Goal: Transaction & Acquisition: Purchase product/service

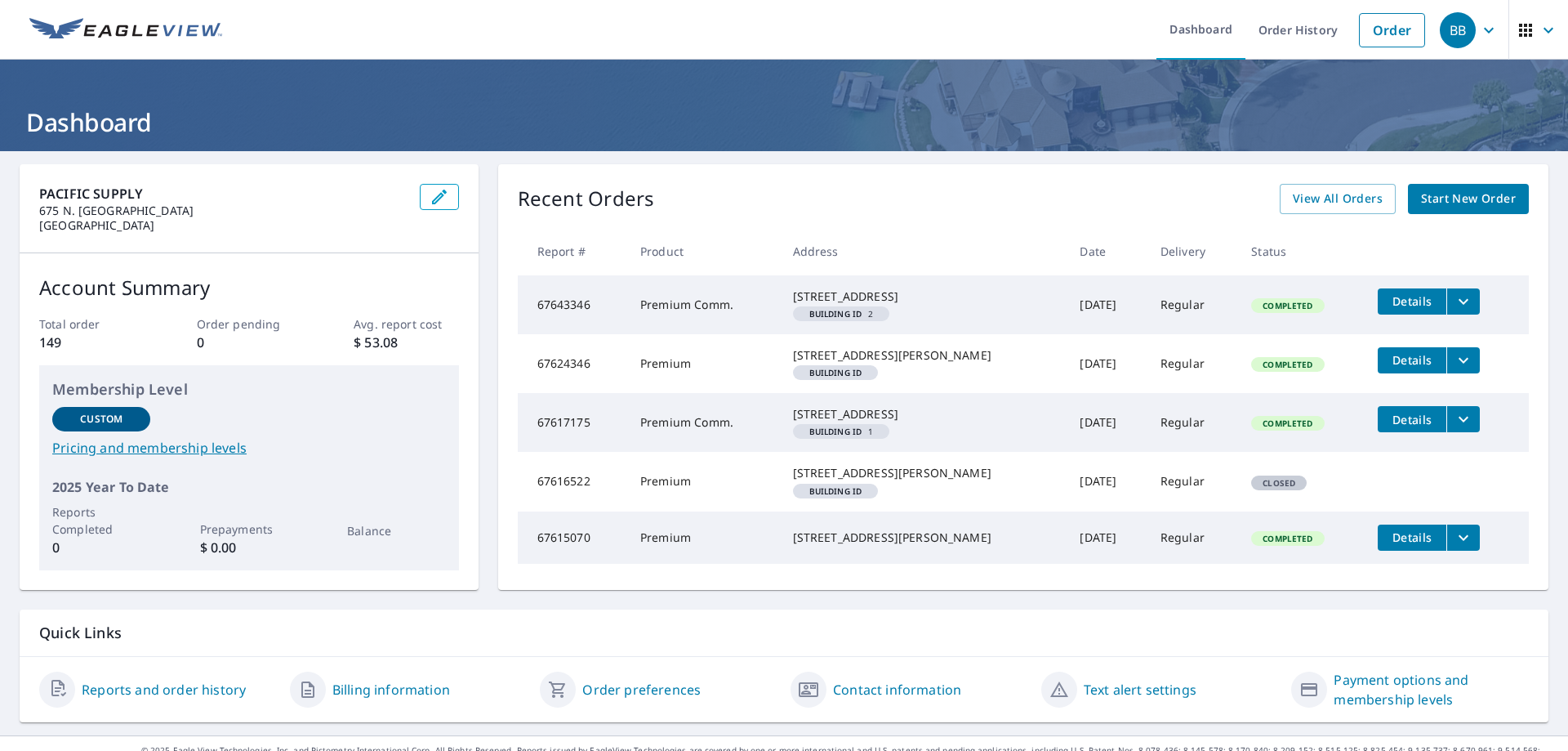
click at [1482, 197] on span "Start New Order" at bounding box center [1468, 199] width 95 height 21
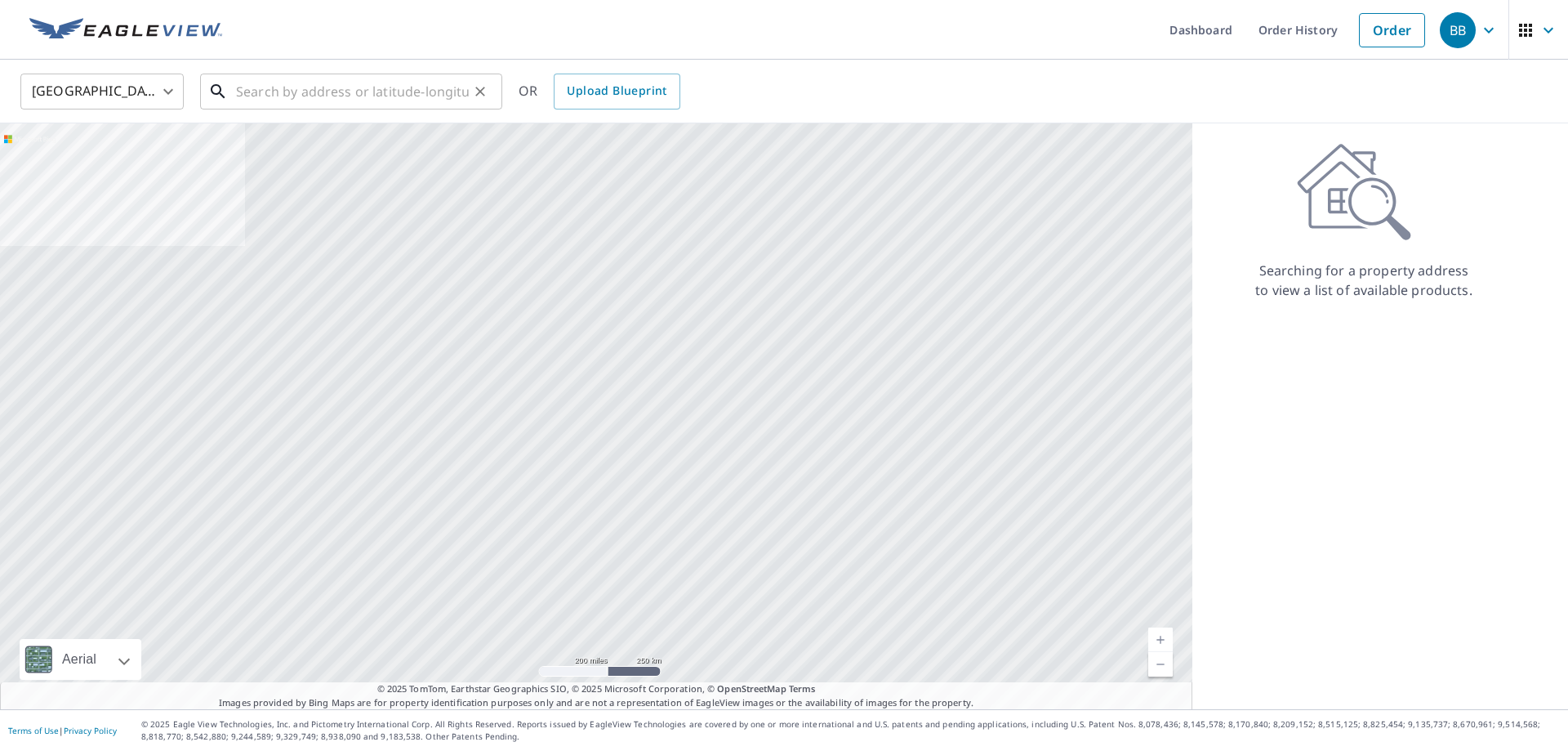
click at [363, 94] on input "text" at bounding box center [352, 91] width 233 height 46
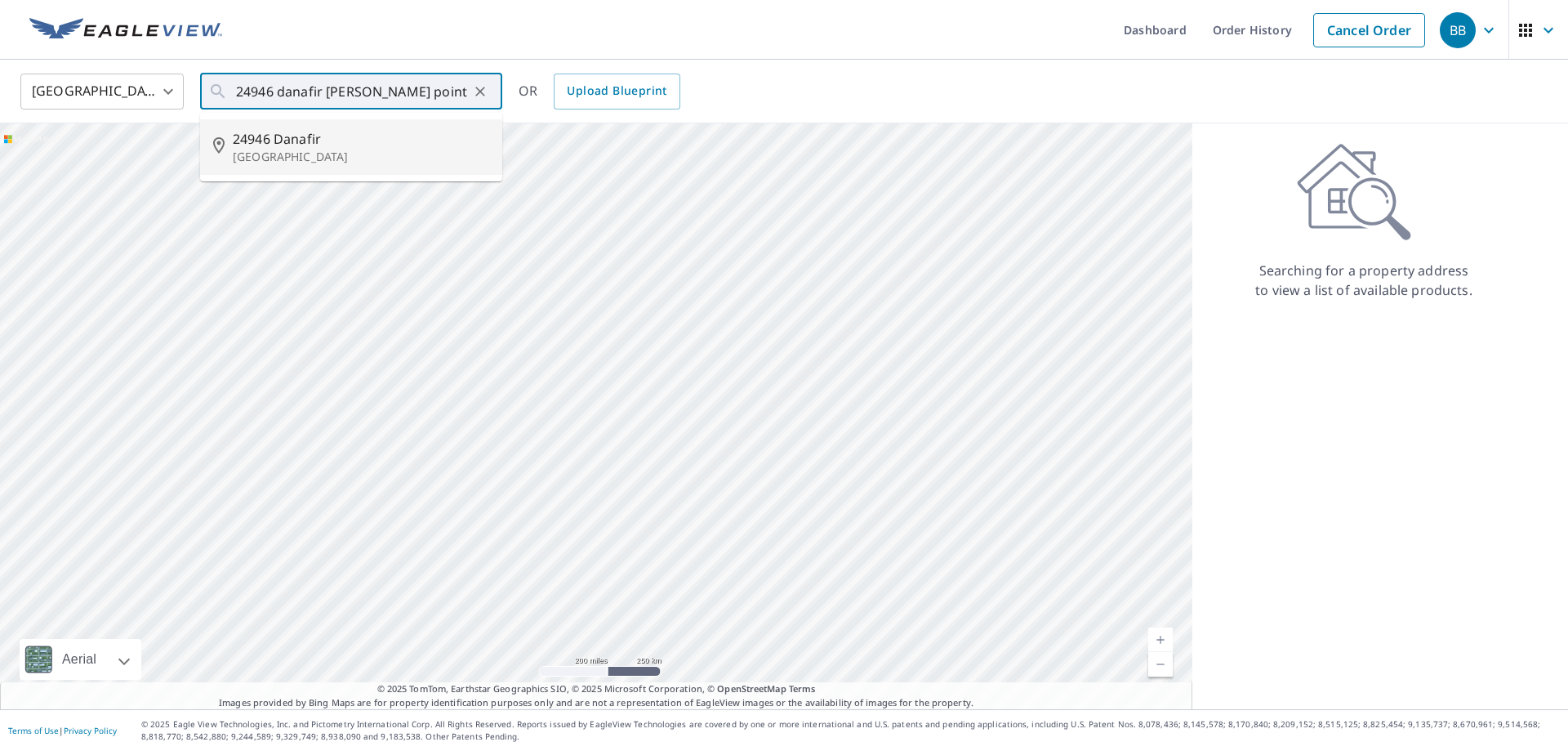
type input "[STREET_ADDRESS]"
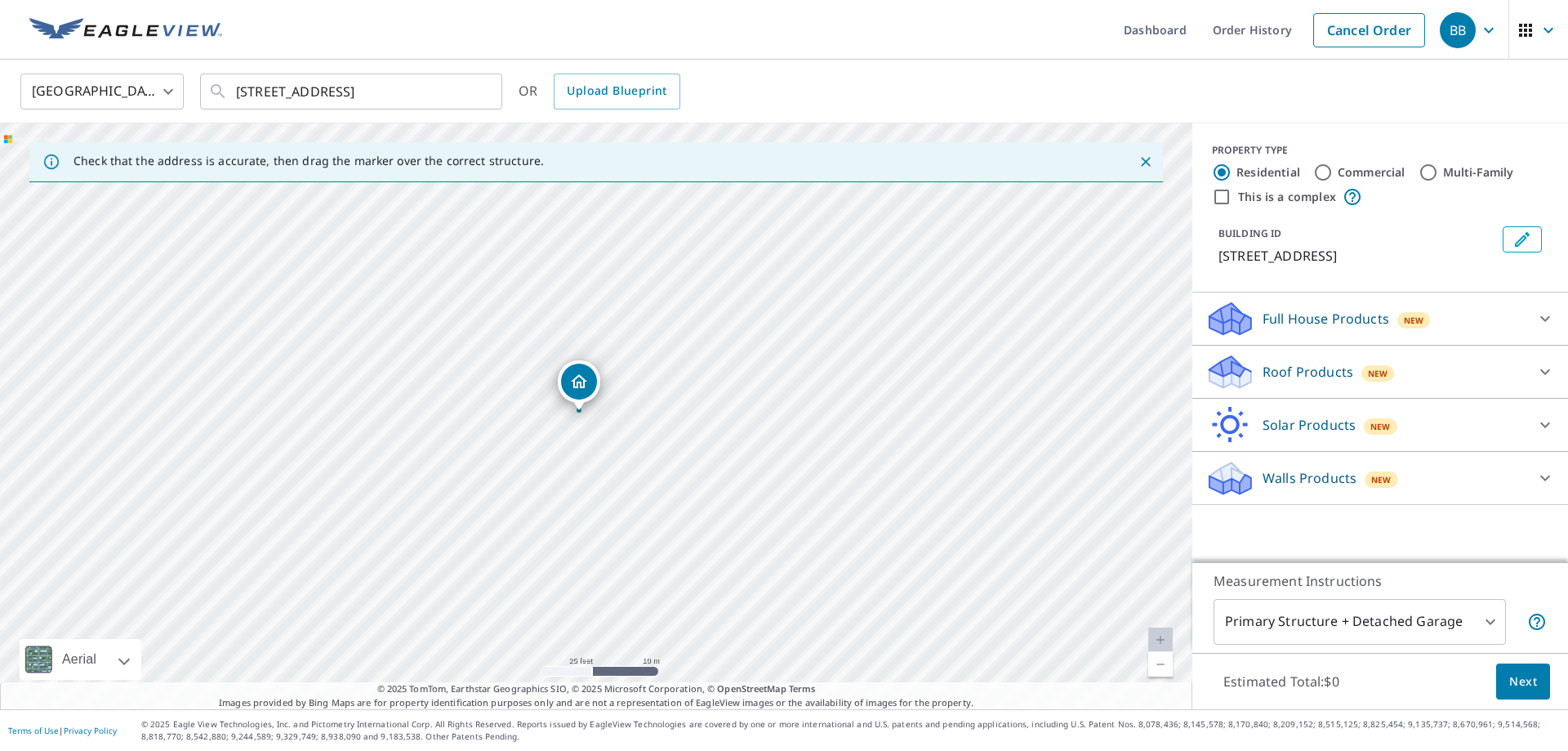
click at [1546, 375] on icon at bounding box center [1546, 372] width 20 height 20
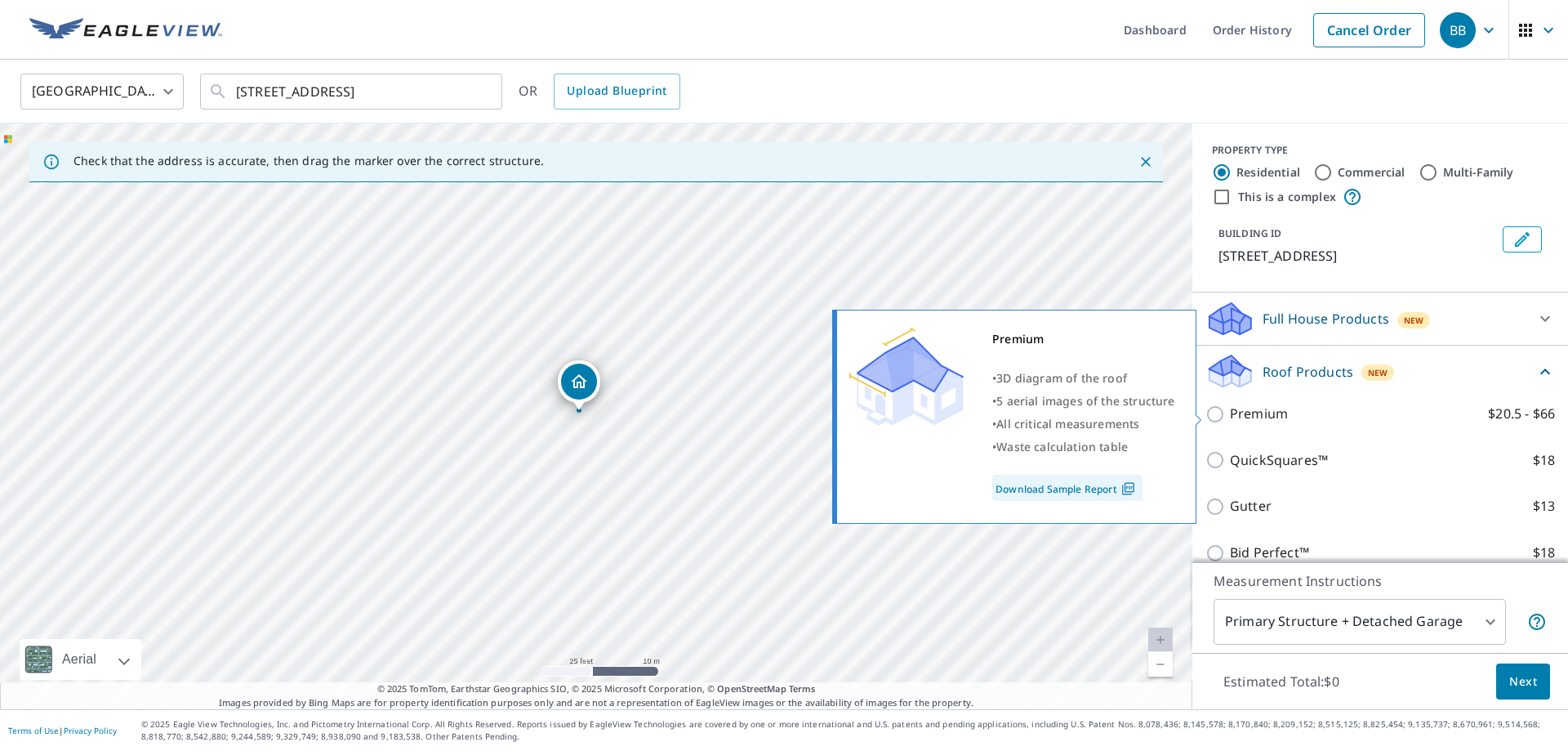
click at [1253, 413] on p "Premium" at bounding box center [1258, 414] width 58 height 21
click at [1230, 413] on input "Premium $20.5 - $66" at bounding box center [1217, 415] width 24 height 20
checkbox input "true"
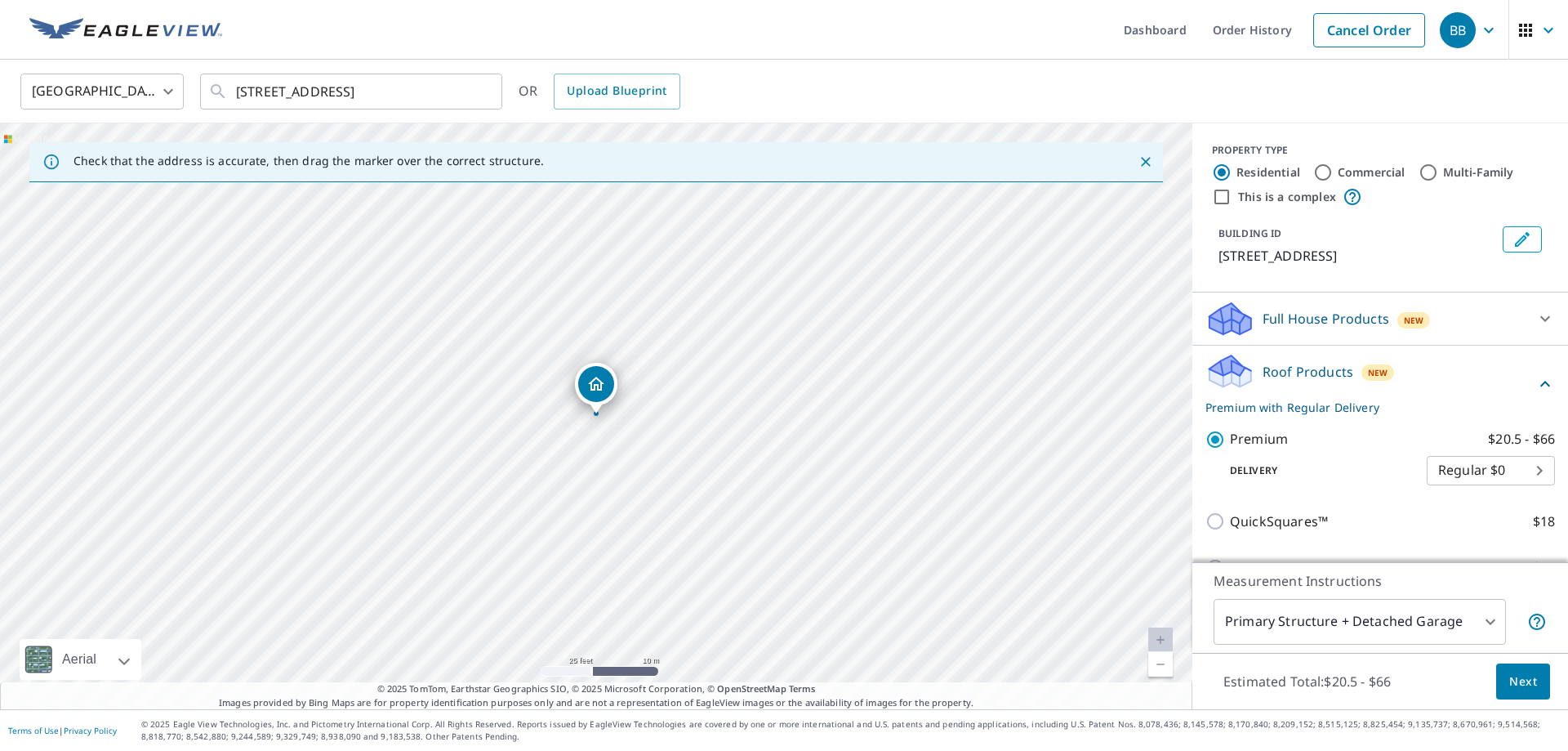
click at [1528, 680] on span "Next" at bounding box center [1523, 682] width 27 height 21
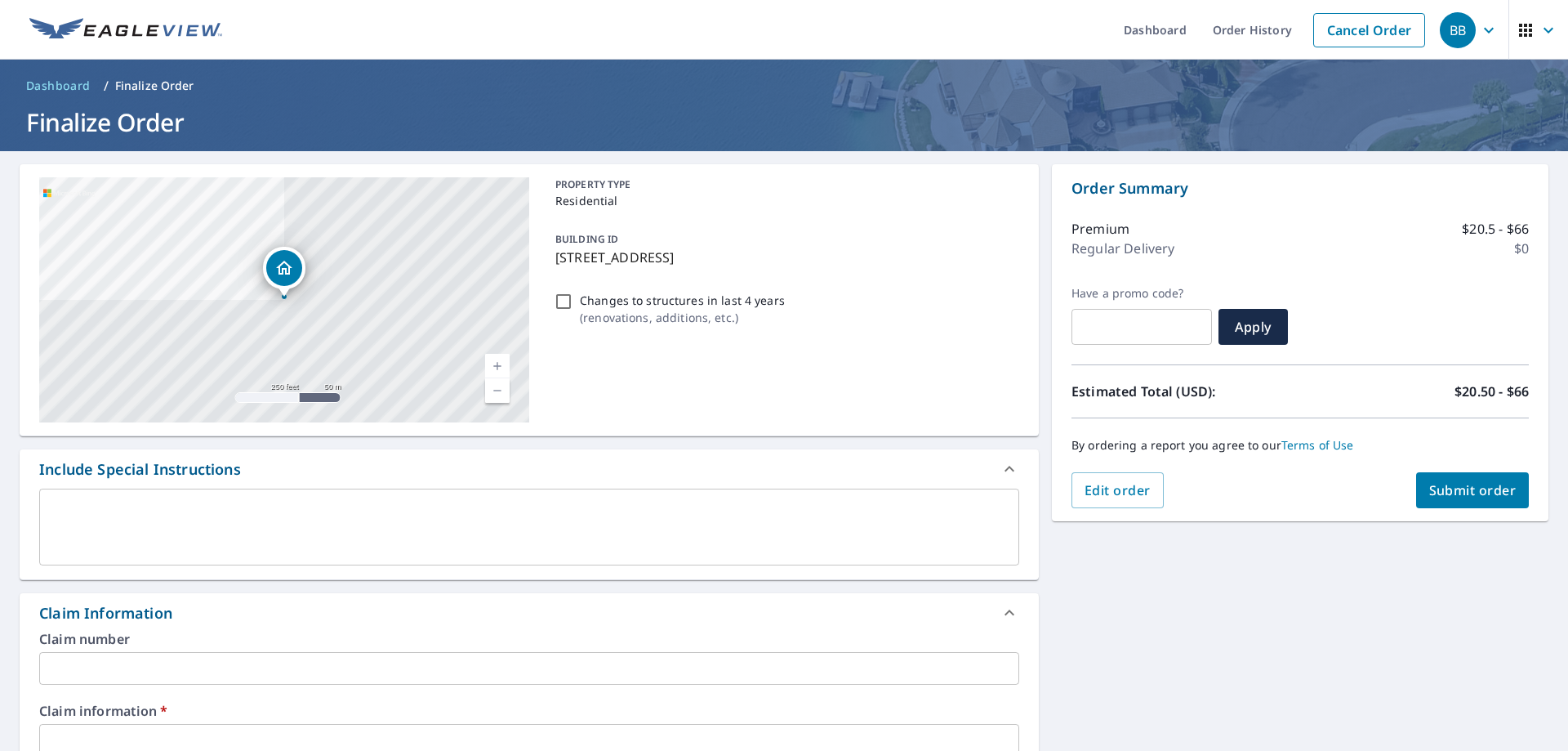
click at [220, 740] on input "text" at bounding box center [529, 739] width 980 height 32
type input "T"
checkbox input "true"
type input "TF"
checkbox input "true"
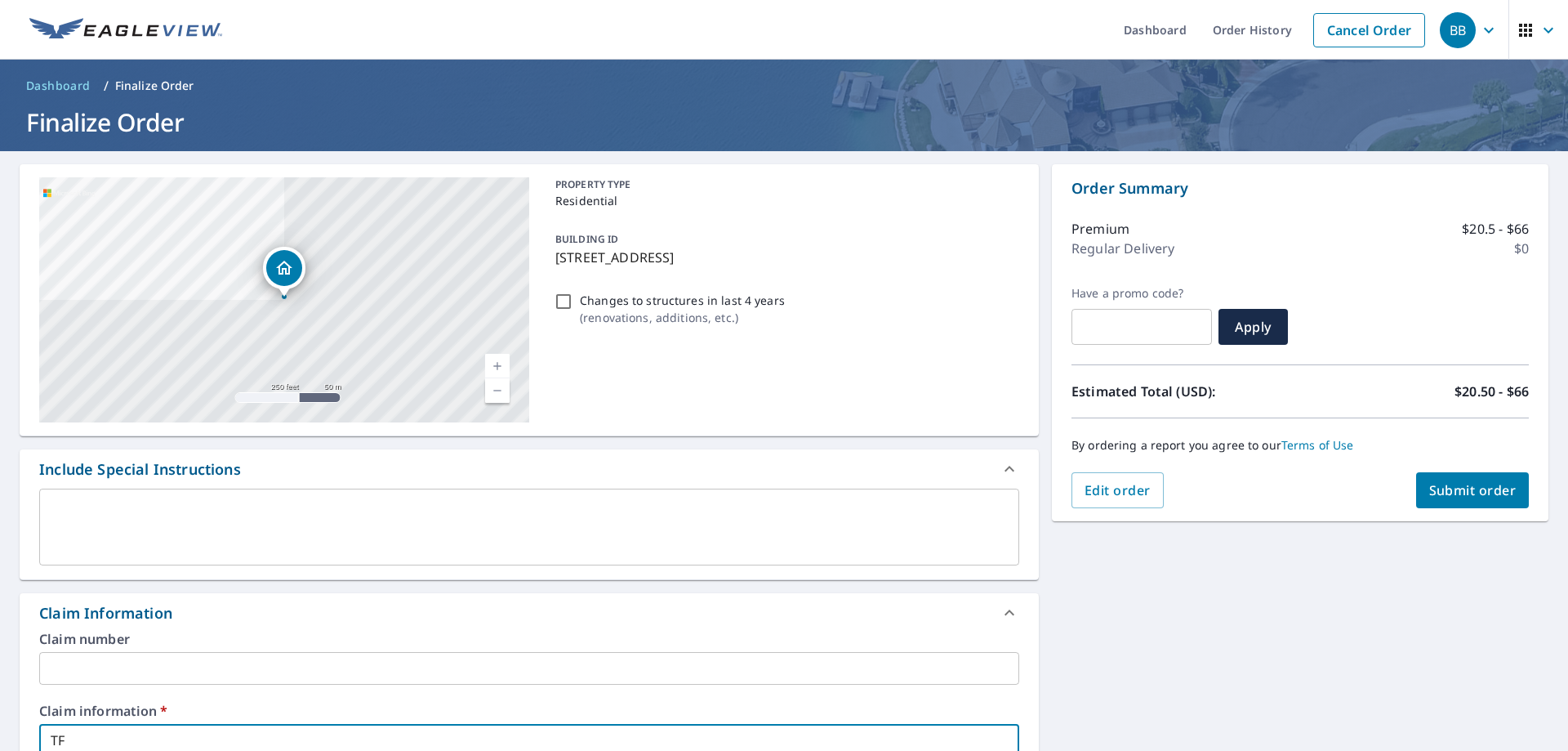
type input "TF5"
checkbox input "true"
type input "TF53"
checkbox input "true"
type input "TF531"
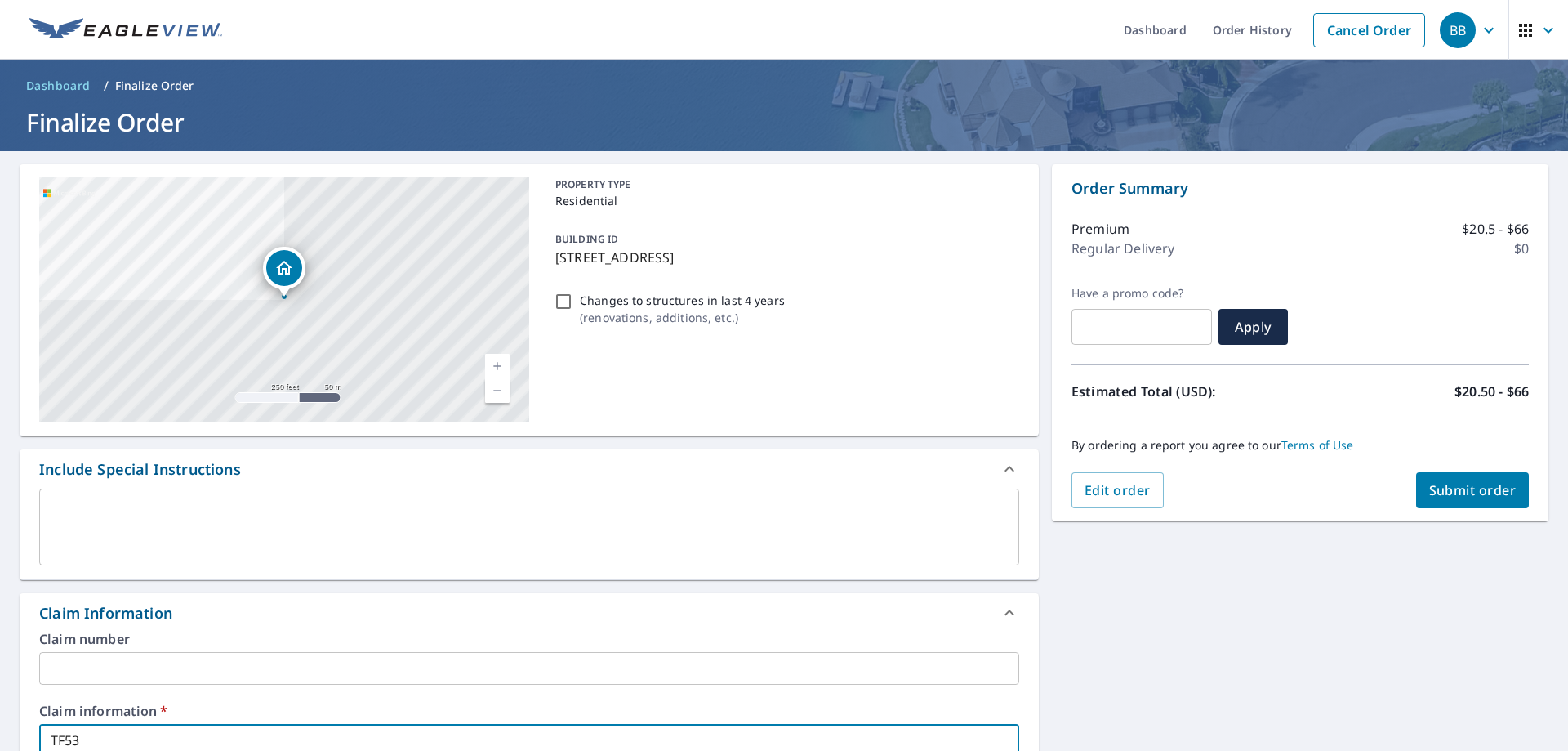
checkbox input "true"
type input "TF5314"
checkbox input "true"
type input "TF53144"
checkbox input "true"
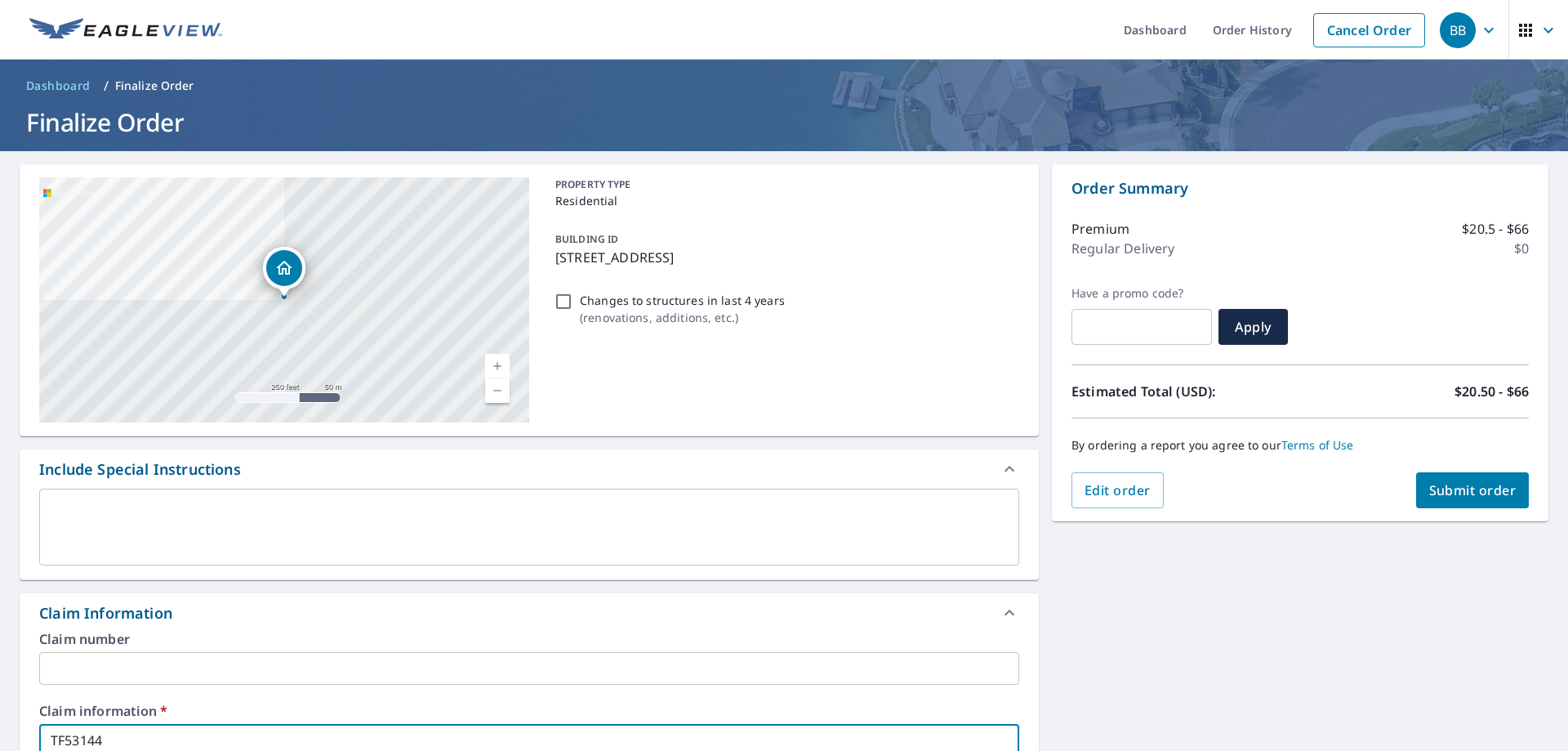
type input "TF53144"
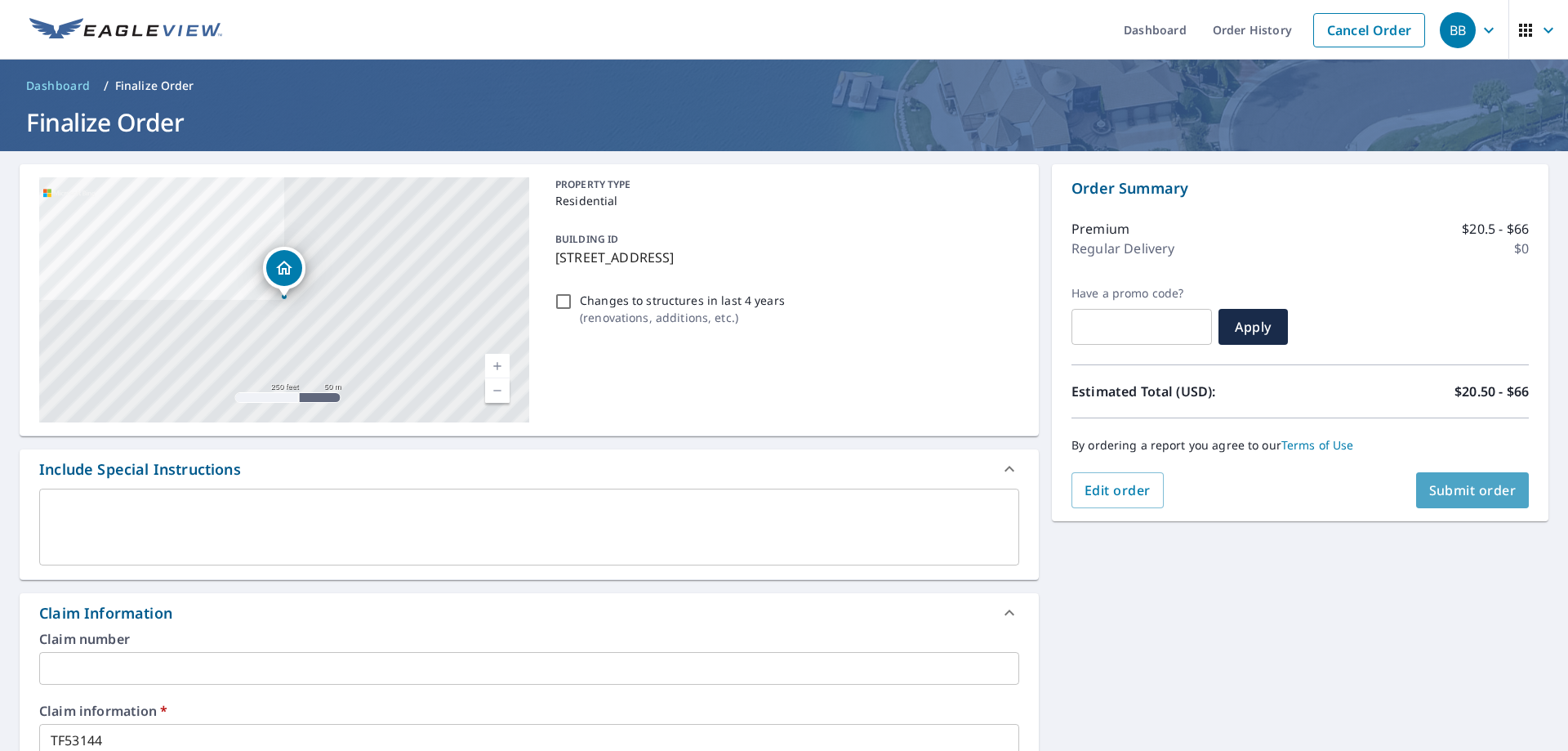
click at [1476, 480] on button "Submit order" at bounding box center [1473, 490] width 113 height 36
checkbox input "true"
